Goal: Task Accomplishment & Management: Complete application form

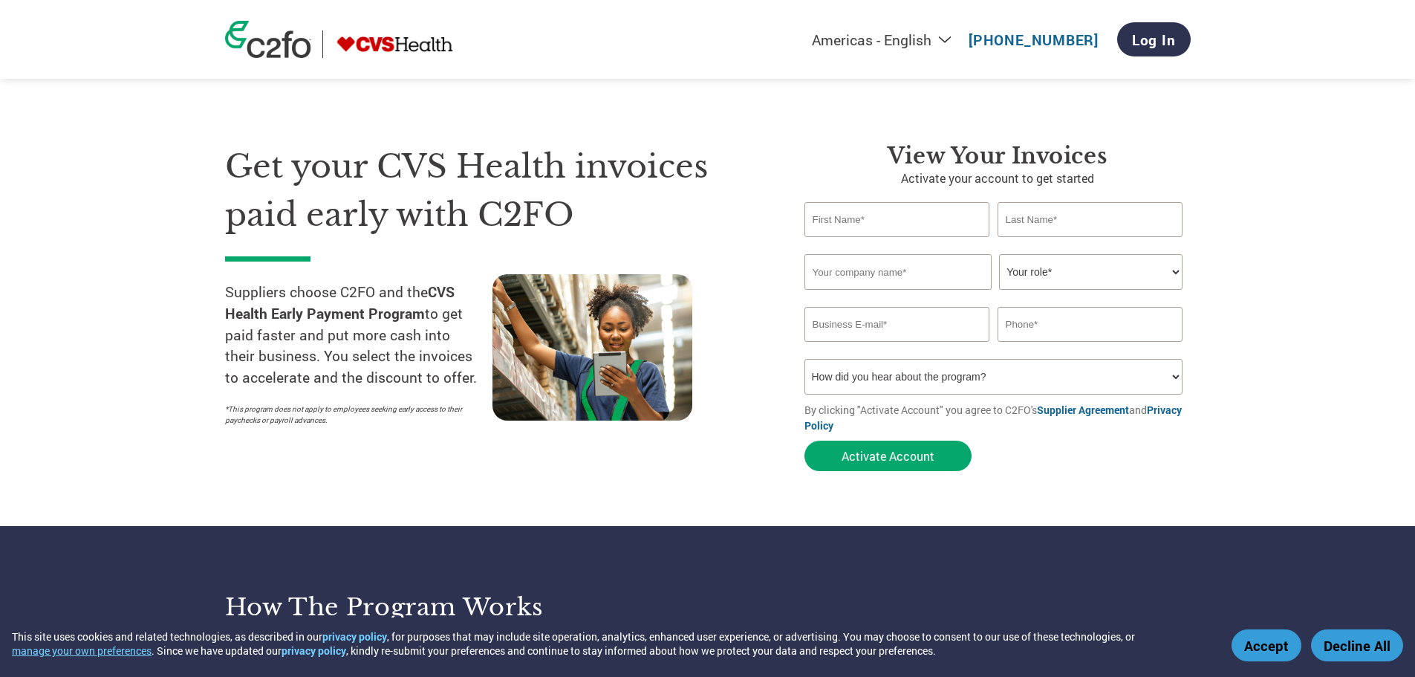
click at [905, 322] on input "email" at bounding box center [897, 324] width 186 height 35
paste input "[EMAIL_ADDRESS][PERSON_NAME][DOMAIN_NAME]"
type input "[EMAIL_ADDRESS][PERSON_NAME][DOMAIN_NAME]"
click at [876, 216] on input "text" at bounding box center [897, 219] width 186 height 35
type input "Leena"
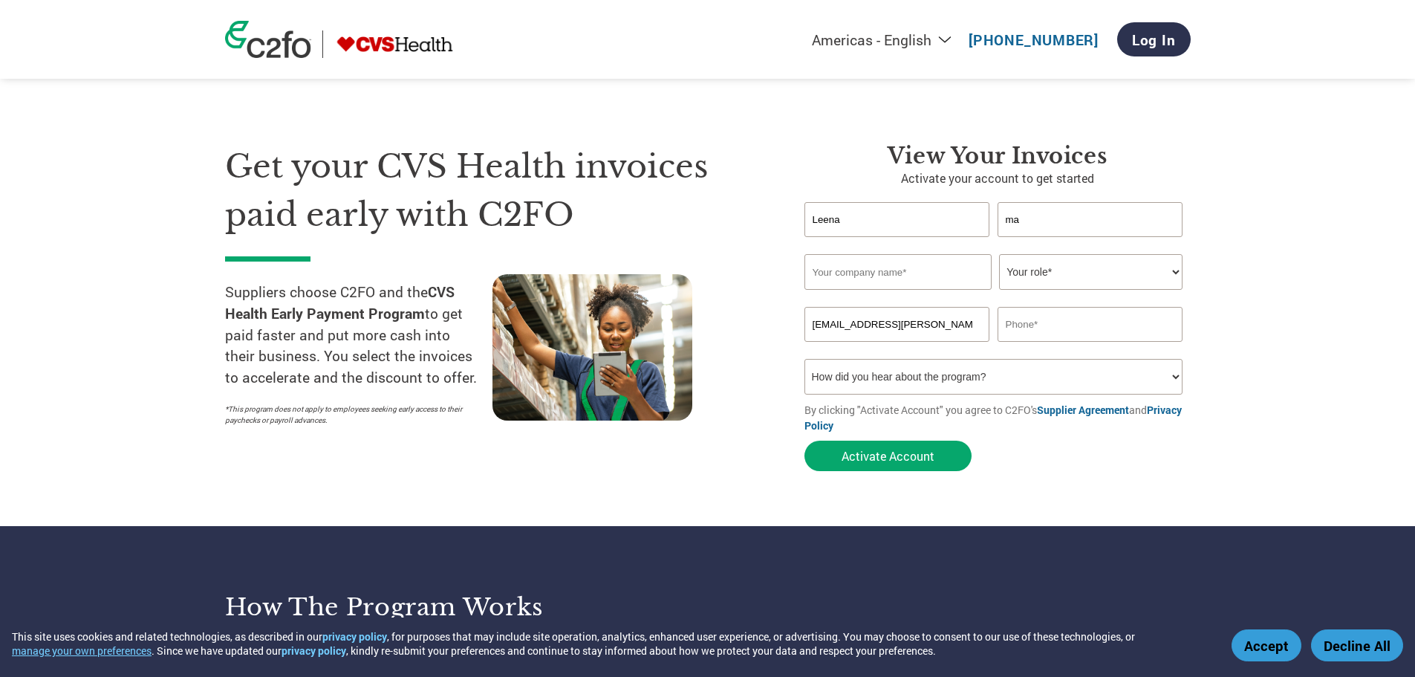
type input "m"
type input "[PERSON_NAME]"
drag, startPoint x: 1043, startPoint y: 308, endPoint x: 1043, endPoint y: 318, distance: 9.7
click at [1043, 315] on input "text" at bounding box center [1090, 324] width 186 height 35
paste input "[EMAIL_ADDRESS][PERSON_NAME][DOMAIN_NAME]"
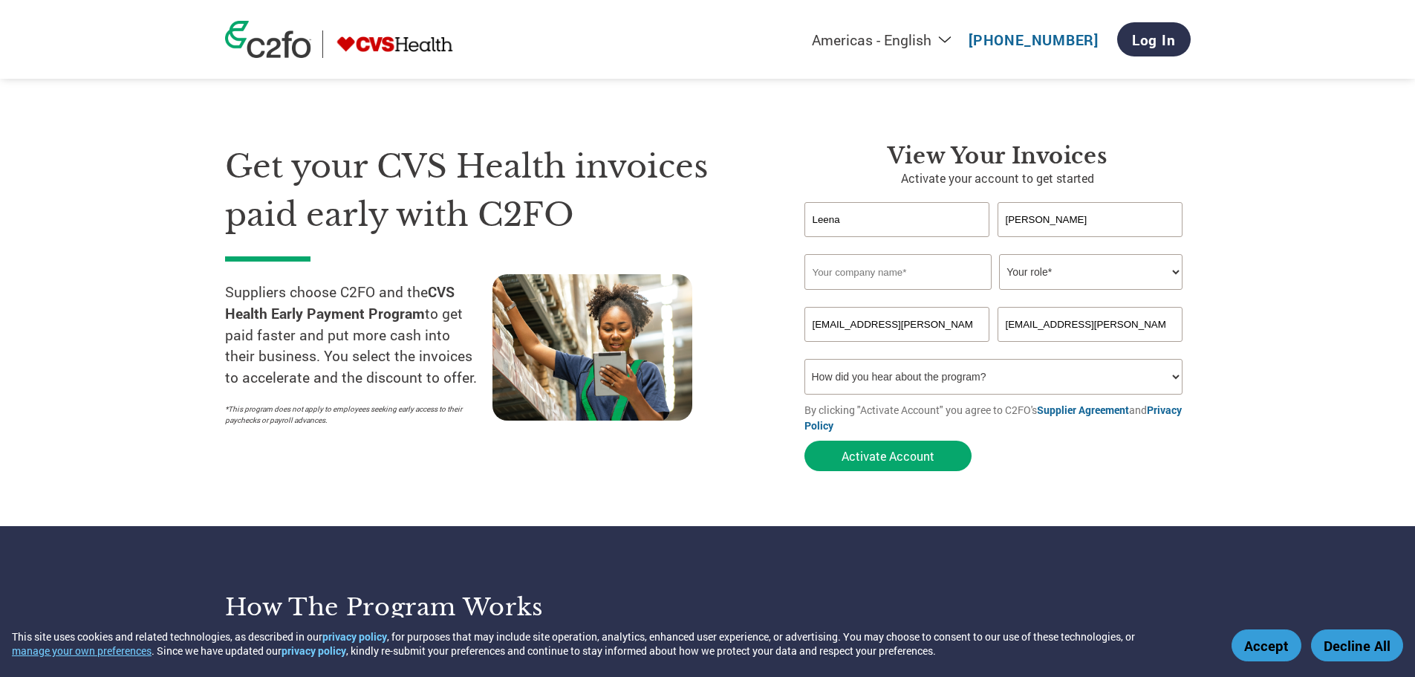
type input "[EMAIL_ADDRESS][PERSON_NAME][DOMAIN_NAME]"
click at [1035, 274] on select "Your role* CFO Controller Credit Manager Finance Director Treasurer CEO Preside…" at bounding box center [1090, 272] width 183 height 36
click at [910, 278] on input "text" at bounding box center [897, 272] width 187 height 36
paste input "Five9 Inc"
type input "Five9 Inc"
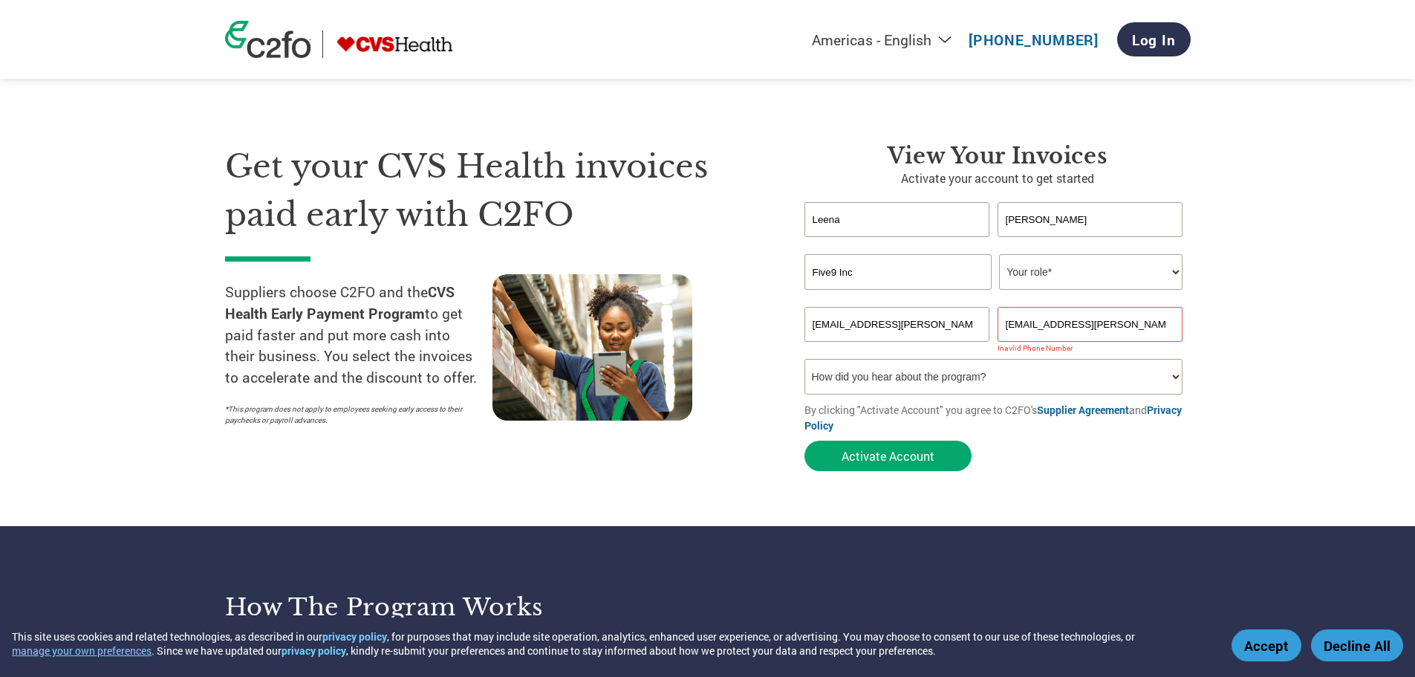
click at [1072, 326] on input "[EMAIL_ADDRESS][PERSON_NAME][DOMAIN_NAME]" at bounding box center [1090, 324] width 186 height 35
drag, startPoint x: 1130, startPoint y: 324, endPoint x: 988, endPoint y: 322, distance: 142.6
click at [994, 325] on div "[EMAIL_ADDRESS][PERSON_NAME][DOMAIN_NAME] [DOMAIN_NAME][EMAIL_ADDRESS][PERSON_N…" at bounding box center [997, 324] width 386 height 35
paste input "[PHONE_NUMBER]"
type input "[PHONE_NUMBER]"
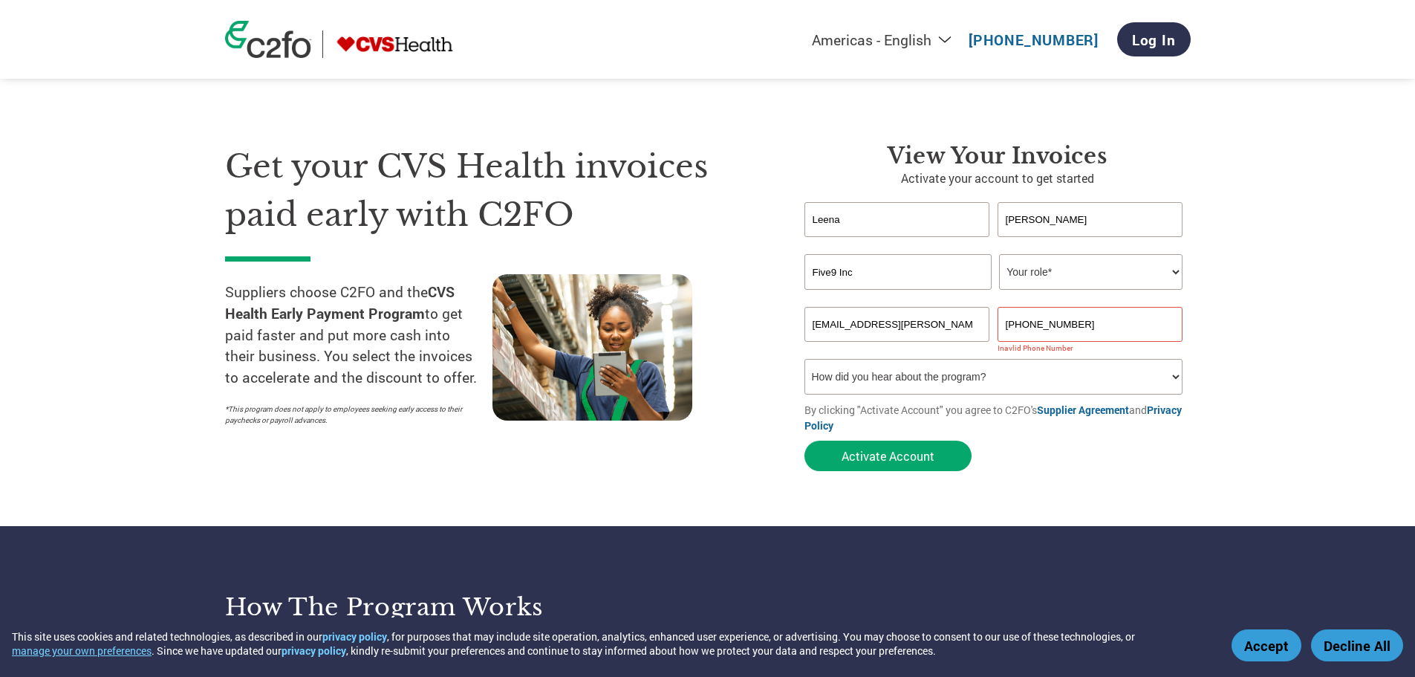
click at [1121, 375] on select "How did you hear about the program? Received a letter Email Social Media Online…" at bounding box center [993, 377] width 379 height 36
select select "Email"
click at [804, 359] on select "How did you hear about the program? Received a letter Email Social Media Online…" at bounding box center [993, 377] width 379 height 36
click at [1176, 267] on select "Your role* CFO Controller Credit Manager Finance Director Treasurer CEO Preside…" at bounding box center [1090, 272] width 183 height 36
select select "OTHER"
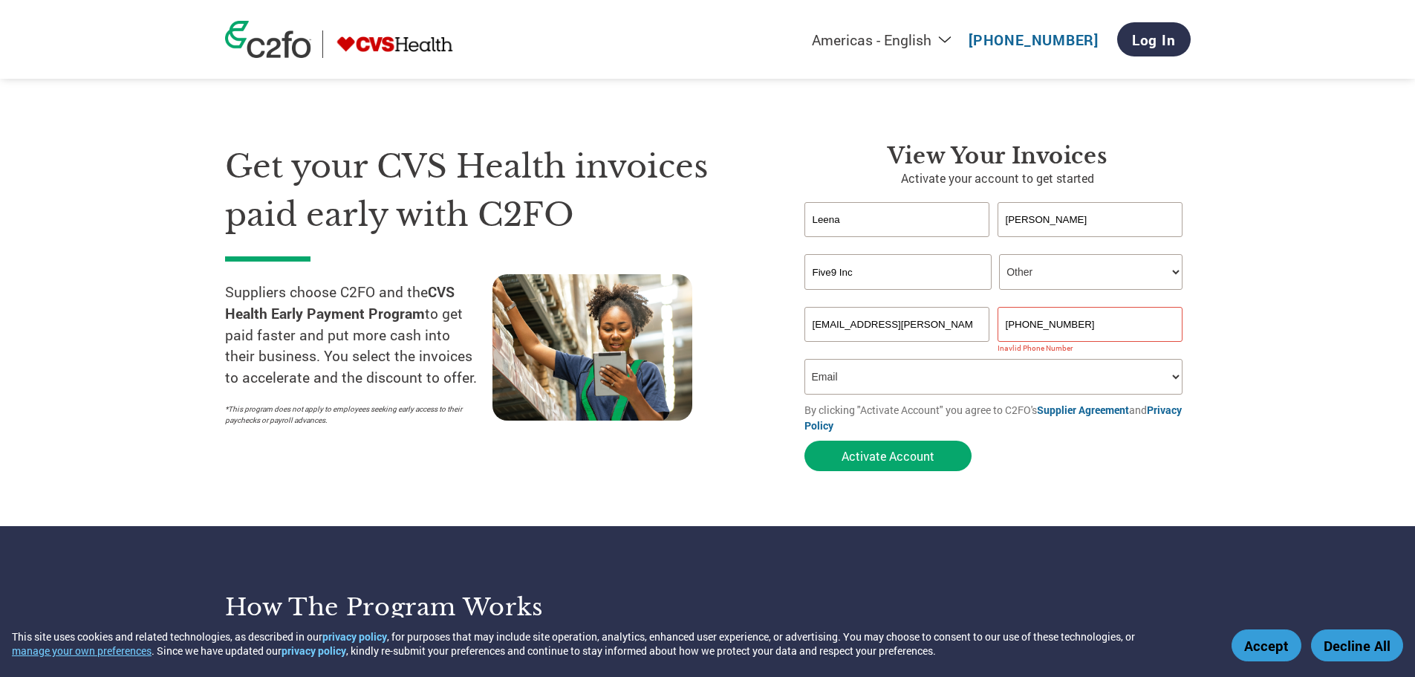
click at [999, 254] on select "Your role* CFO Controller Credit Manager Finance Director Treasurer CEO Preside…" at bounding box center [1090, 272] width 183 height 36
click at [1030, 325] on input "[PHONE_NUMBER]" at bounding box center [1090, 324] width 186 height 35
type input "[PHONE_NUMBER]"
click at [902, 453] on button "Activate Account" at bounding box center [887, 455] width 167 height 30
